Goal: Use online tool/utility: Utilize a website feature to perform a specific function

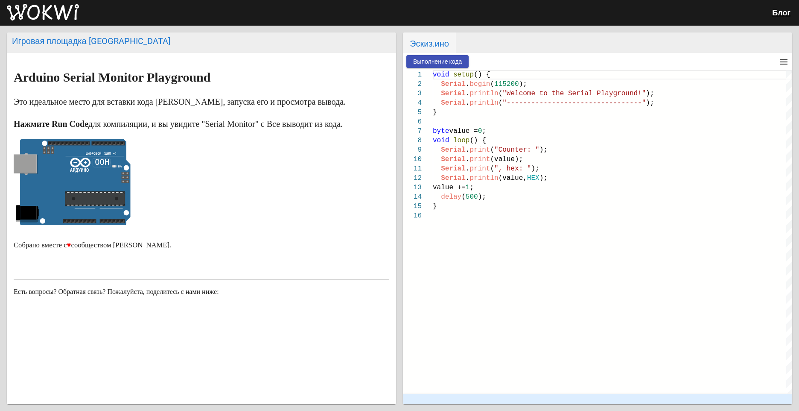
click at [434, 59] on span "Выполнение кода" at bounding box center [437, 61] width 49 height 7
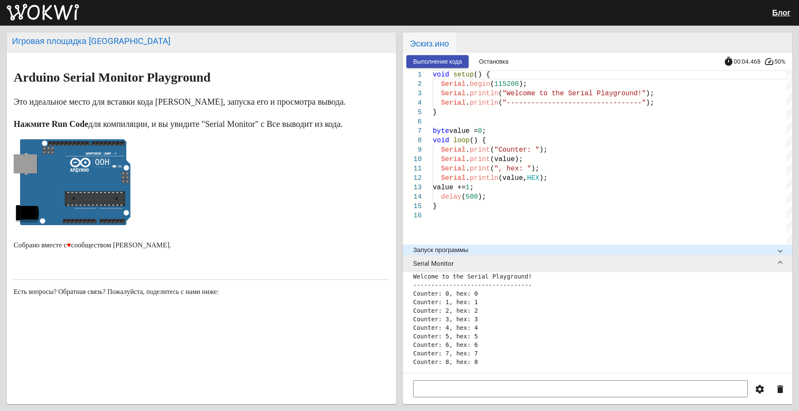
click at [491, 64] on span "Остановка" at bounding box center [493, 61] width 29 height 7
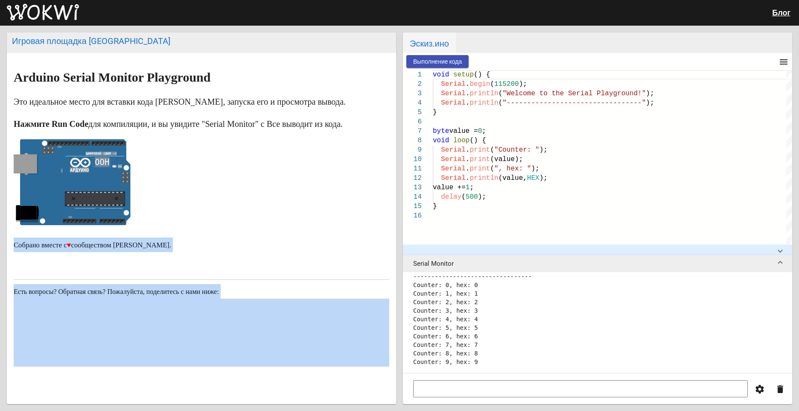
drag, startPoint x: 403, startPoint y: 203, endPoint x: 392, endPoint y: 204, distance: 10.3
click at [392, 204] on div "Игровая площадка [PERSON_NAME] Serial Monitor Playground Это идеальное место дл…" at bounding box center [399, 218] width 799 height 385
drag, startPoint x: 392, startPoint y: 204, endPoint x: 397, endPoint y: 214, distance: 10.9
click at [397, 214] on div "Игровая площадка [PERSON_NAME] Serial Monitor Playground Это идеальное место дл…" at bounding box center [399, 218] width 799 height 385
